Goal: Task Accomplishment & Management: Use online tool/utility

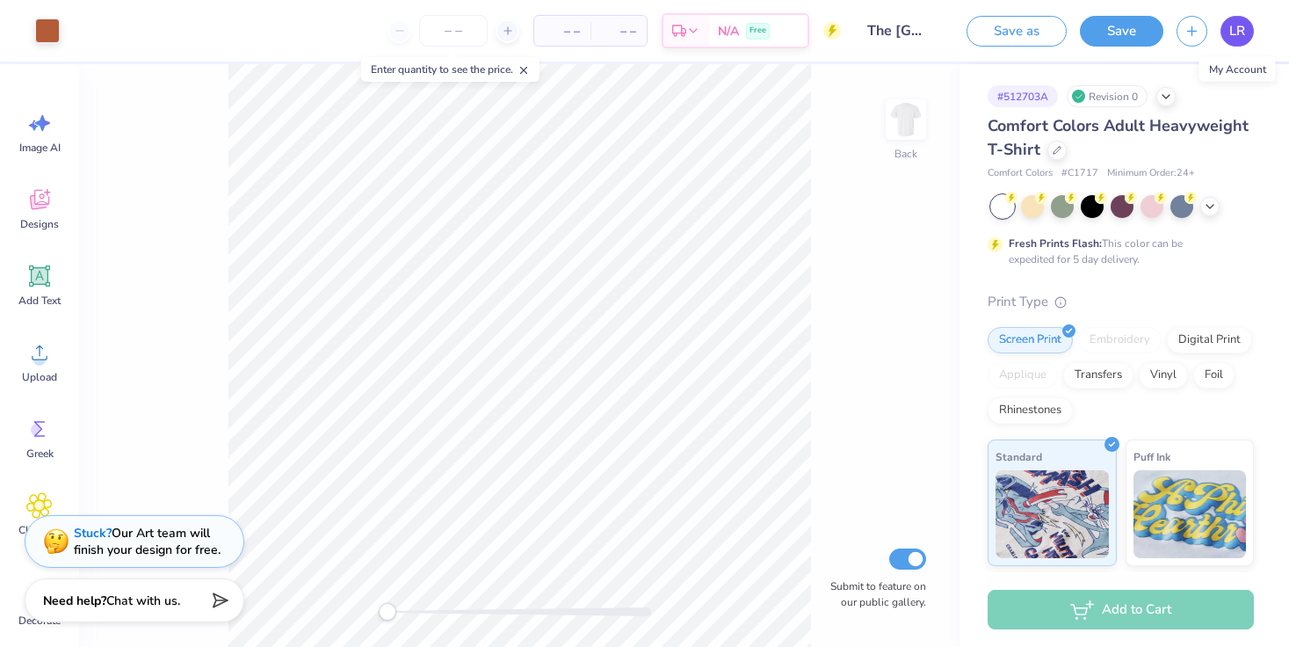
click at [1240, 33] on span "LR" at bounding box center [1238, 31] width 16 height 20
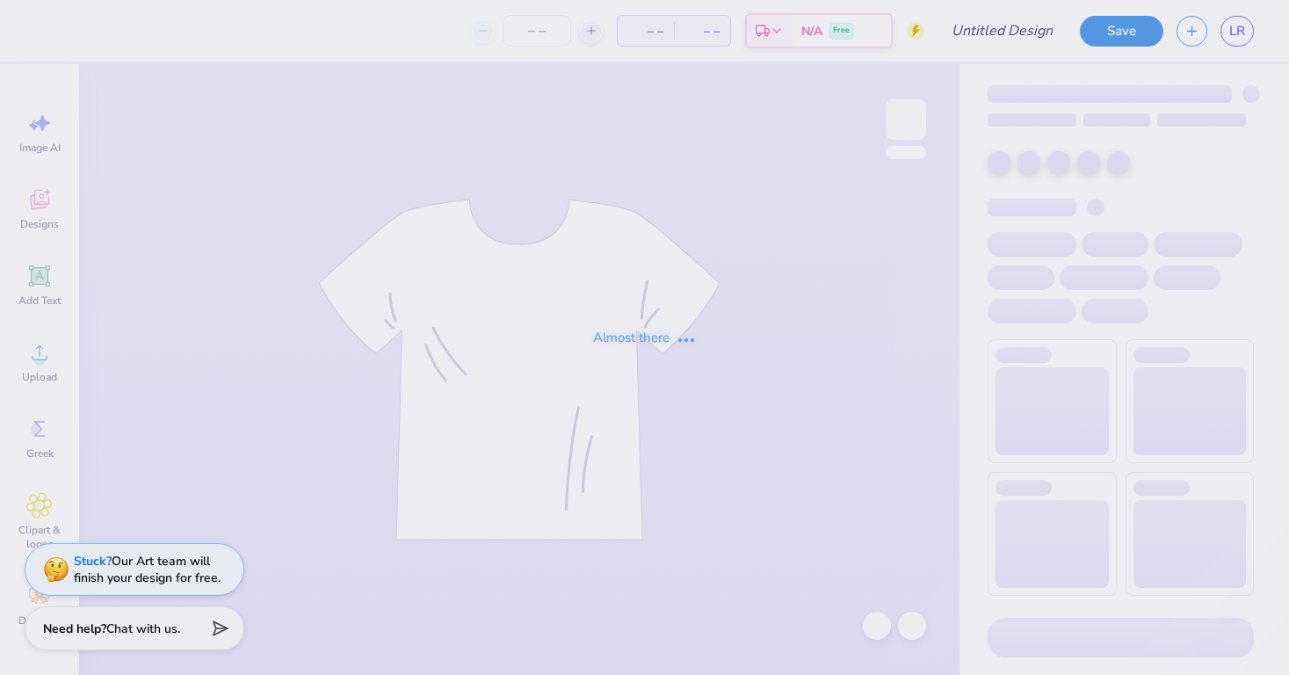
type input "The [GEOGRAPHIC_DATA][US_STATE] : [PERSON_NAME]"
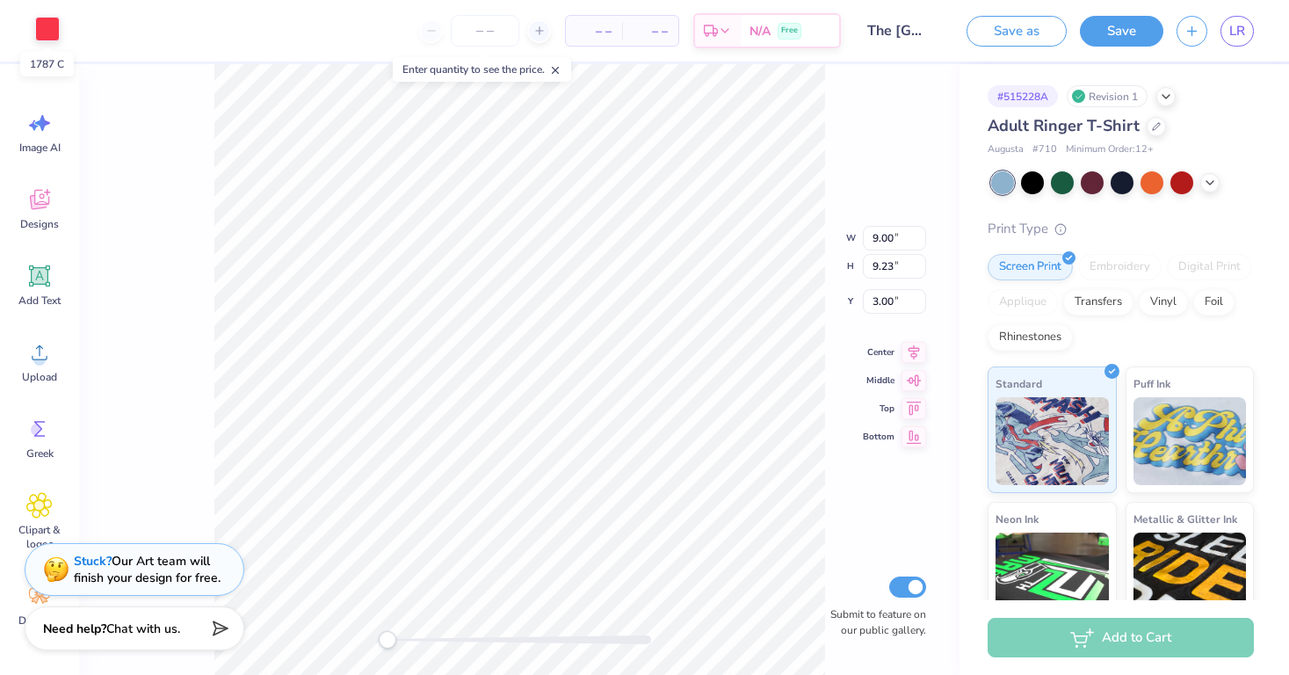
click at [42, 32] on div at bounding box center [47, 29] width 25 height 25
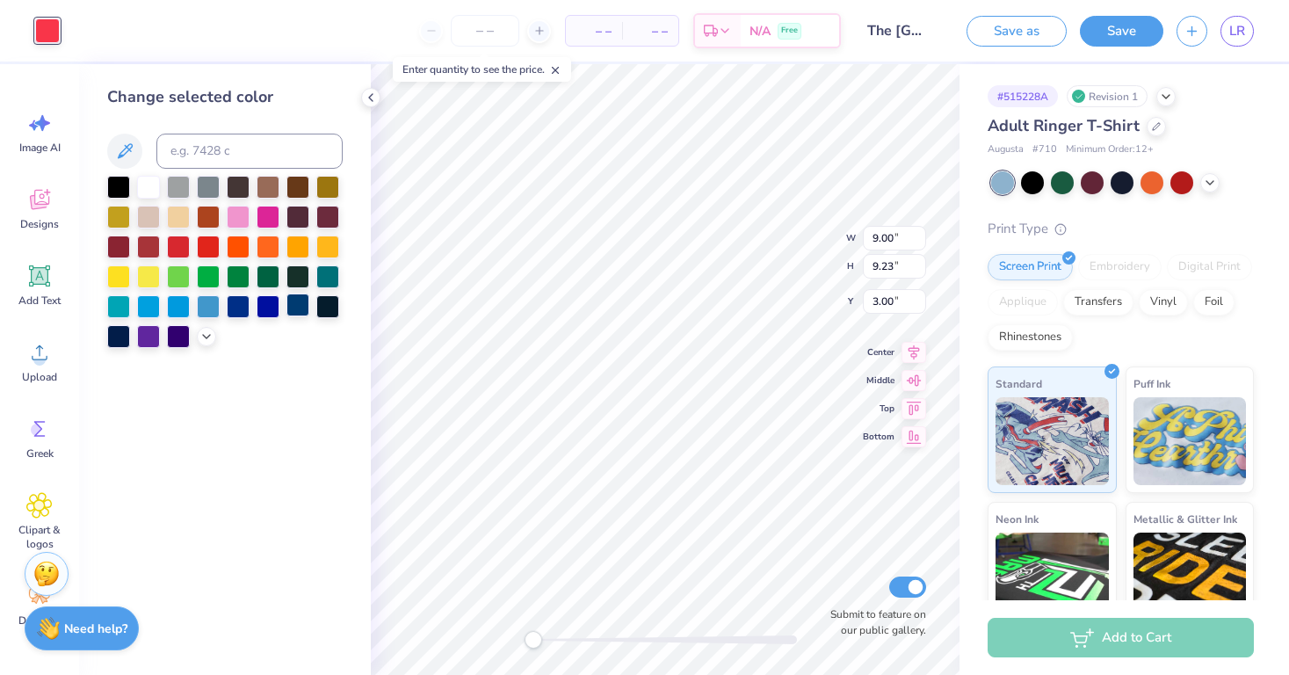
click at [302, 310] on div at bounding box center [298, 305] width 23 height 23
click at [206, 337] on icon at bounding box center [207, 335] width 14 height 14
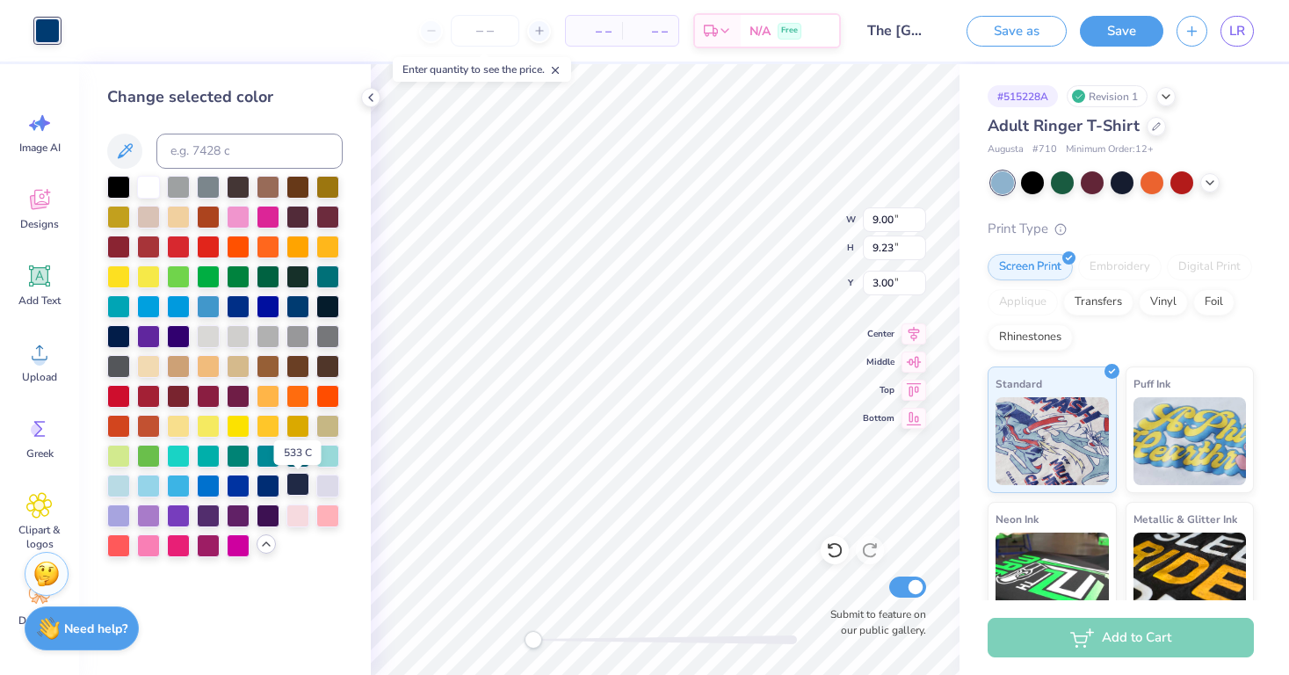
click at [294, 490] on div at bounding box center [298, 484] width 23 height 23
click at [273, 483] on div at bounding box center [268, 484] width 23 height 23
click at [297, 306] on div at bounding box center [298, 305] width 23 height 23
click at [1244, 21] on span "LR" at bounding box center [1238, 31] width 16 height 20
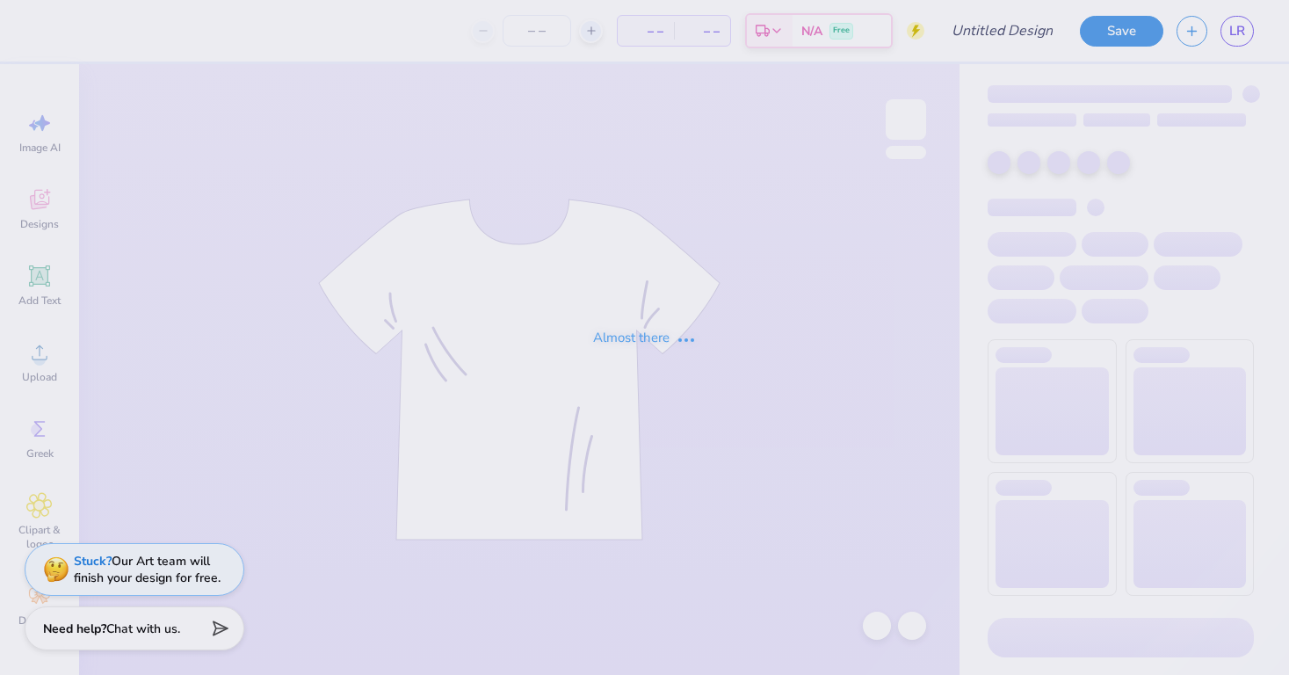
type input "The [GEOGRAPHIC_DATA][US_STATE] : [PERSON_NAME]"
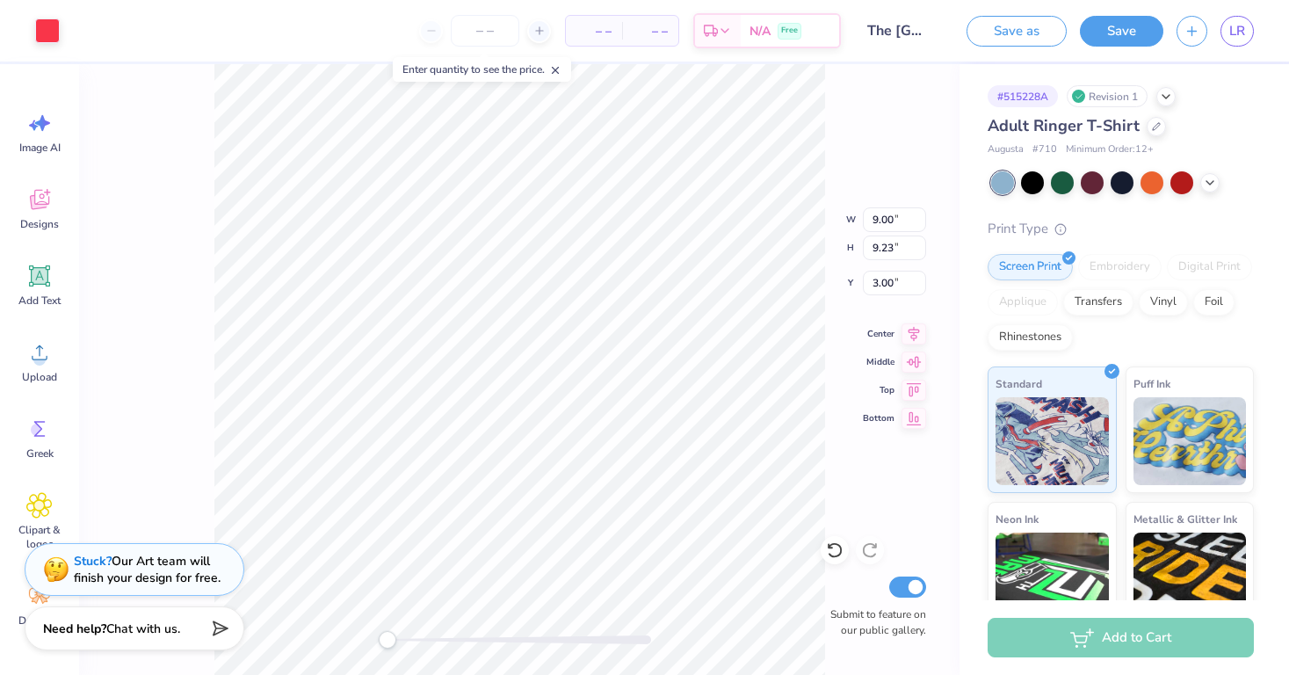
click at [62, 28] on div "Art colors – – Per Item – – Total Est. Delivery N/A Free Design Title The [GEOG…" at bounding box center [644, 31] width 1289 height 62
click at [54, 28] on div at bounding box center [47, 29] width 25 height 25
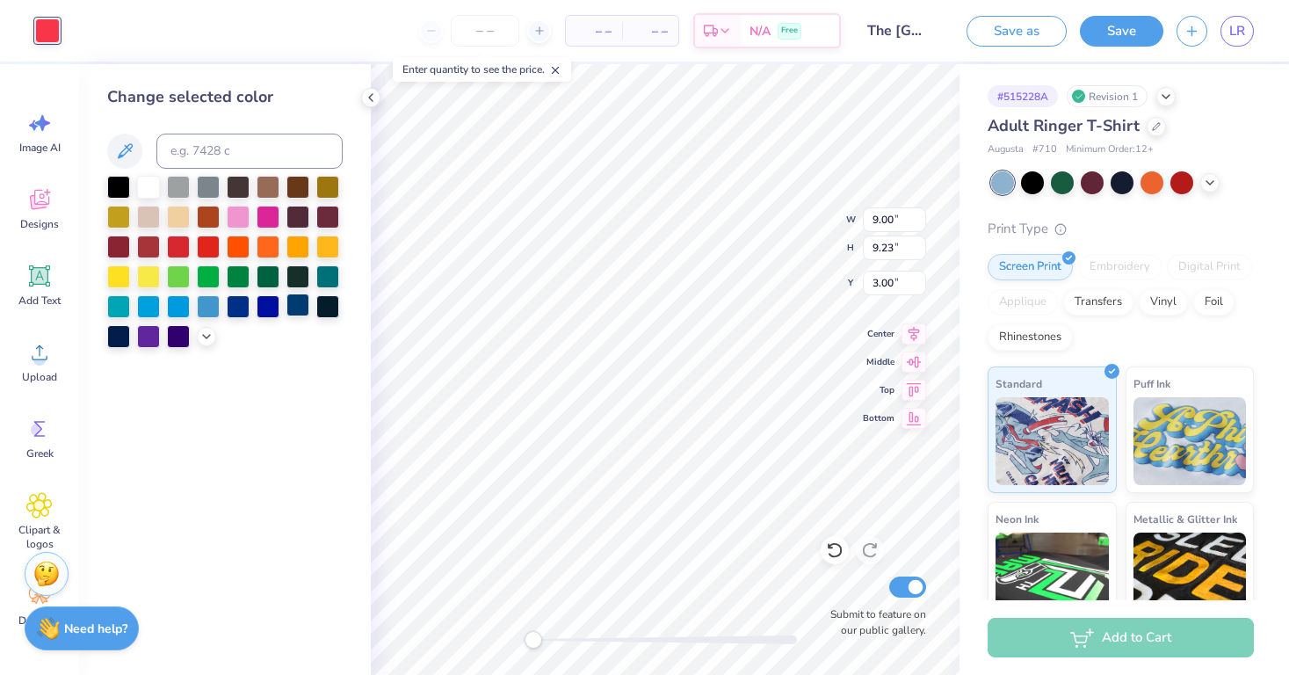
click at [303, 310] on div at bounding box center [298, 305] width 23 height 23
click at [208, 335] on icon at bounding box center [207, 335] width 14 height 14
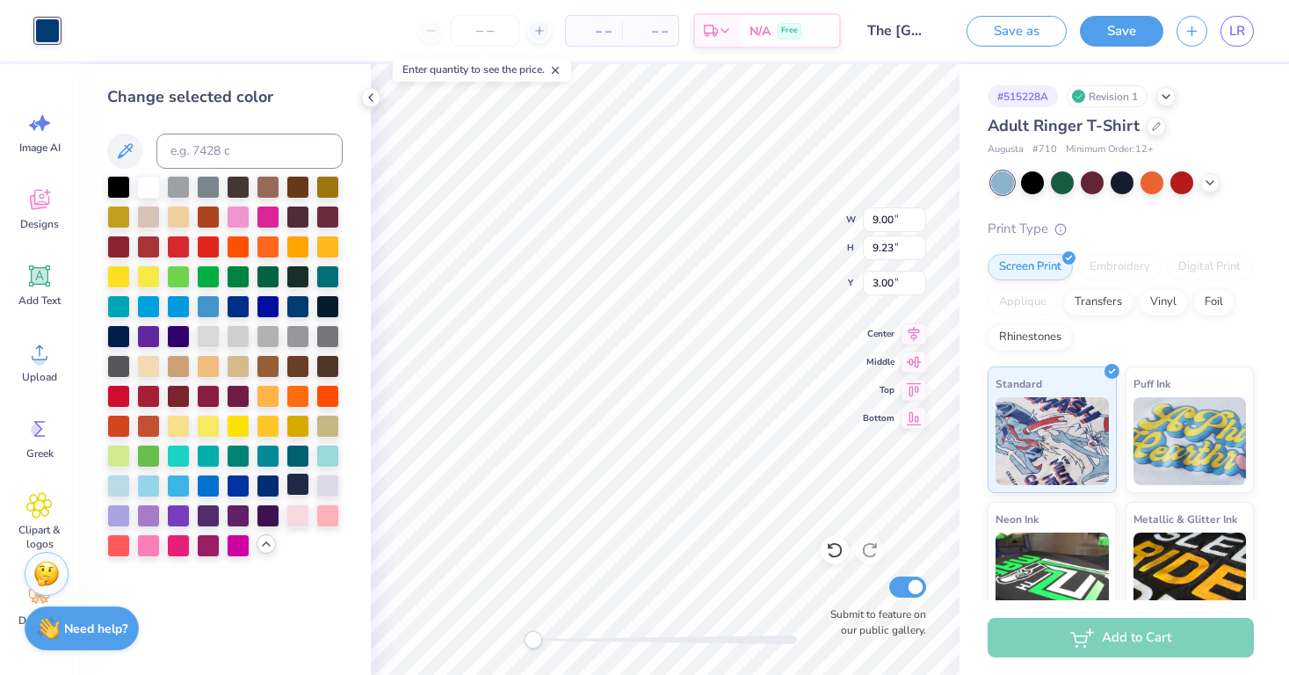
click at [297, 485] on div at bounding box center [298, 484] width 23 height 23
click at [210, 246] on div at bounding box center [208, 245] width 23 height 23
click at [208, 215] on div at bounding box center [208, 215] width 23 height 23
type input "10.25"
type input "10.52"
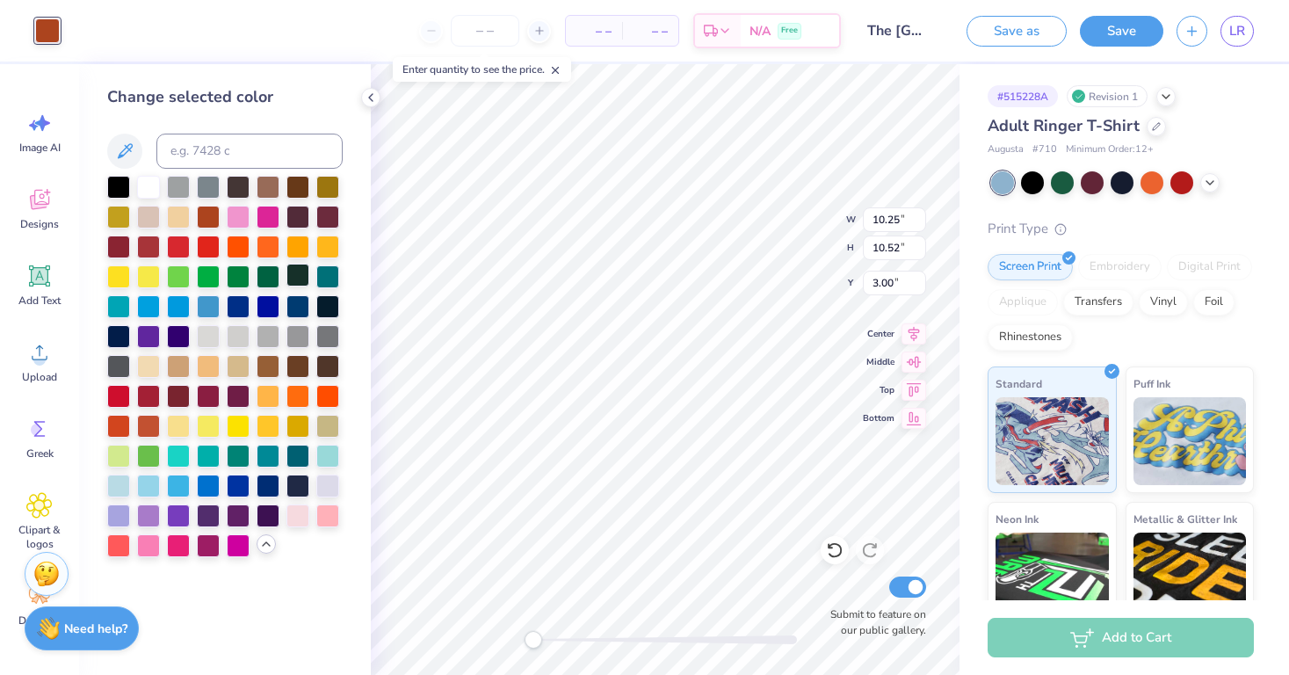
type input "9.70"
type input "9.95"
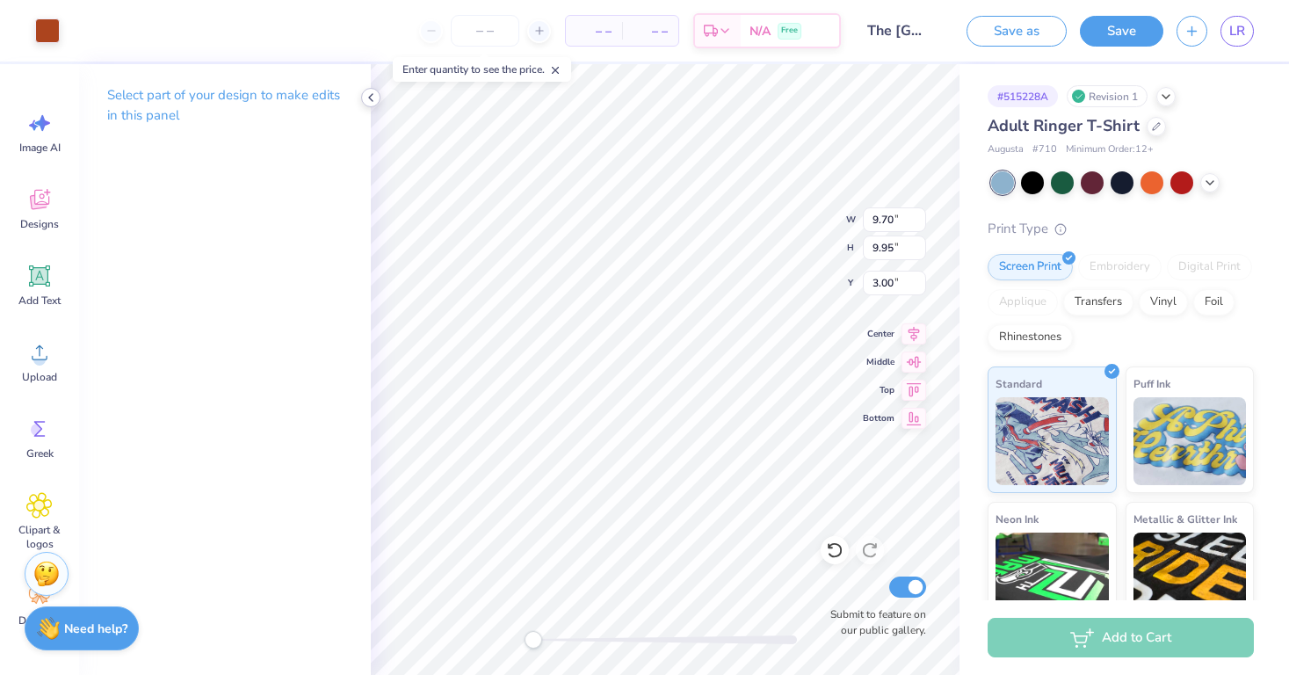
click at [373, 98] on icon at bounding box center [371, 98] width 14 height 14
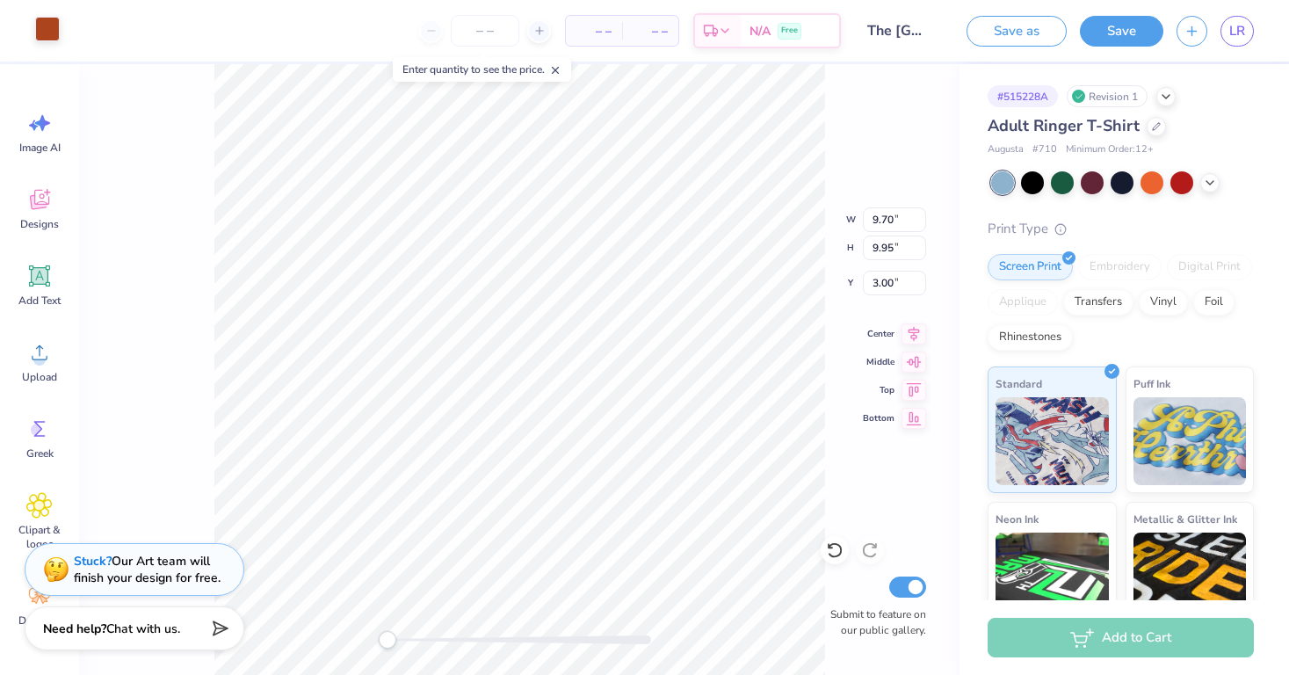
click at [44, 25] on div at bounding box center [47, 29] width 25 height 25
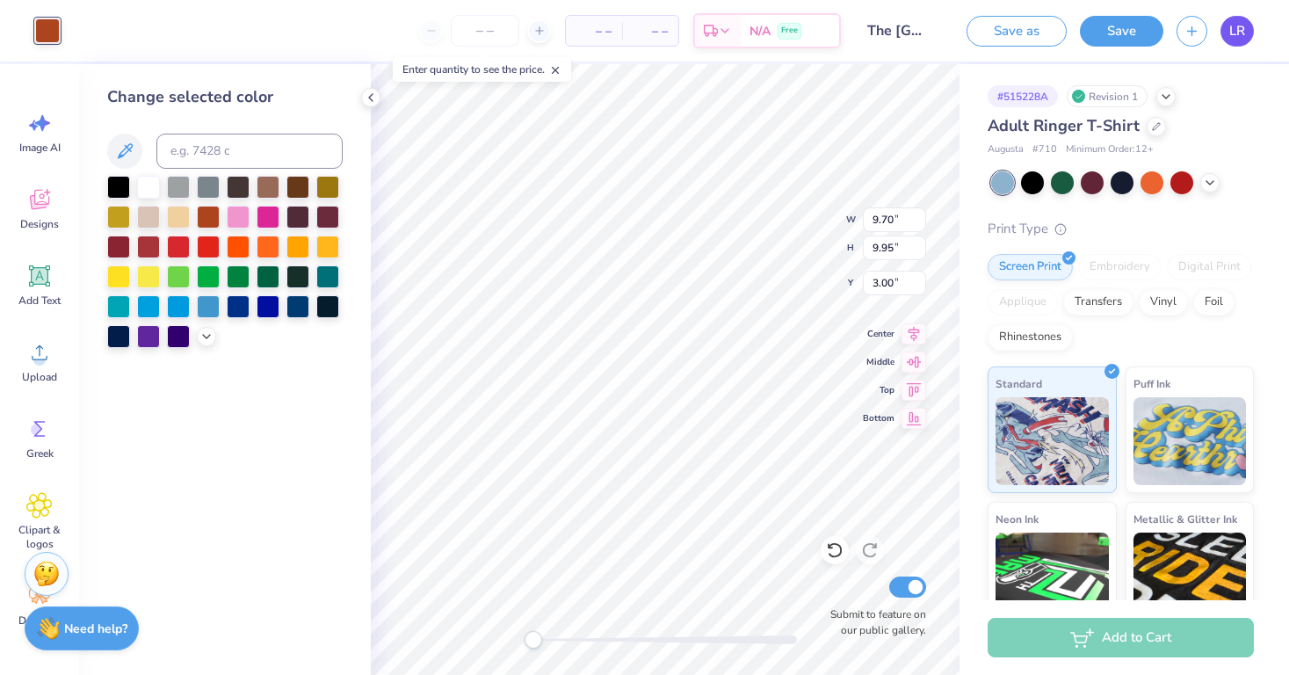
click at [1241, 40] on span "LR" at bounding box center [1238, 31] width 16 height 20
